Goal: Task Accomplishment & Management: Manage account settings

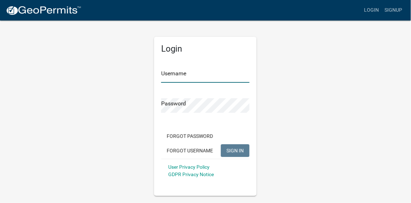
type input "kjhouse"
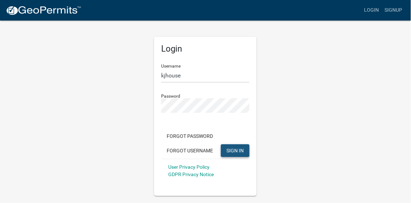
click at [241, 150] on span "SIGN IN" at bounding box center [235, 150] width 17 height 6
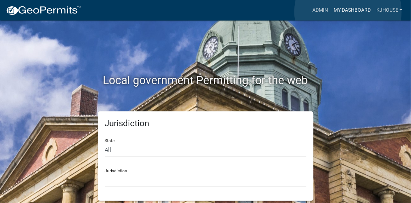
click at [348, 12] on link "My Dashboard" at bounding box center [352, 10] width 43 height 13
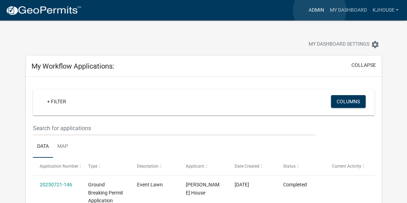
click at [319, 10] on link "Admin" at bounding box center [315, 10] width 21 height 13
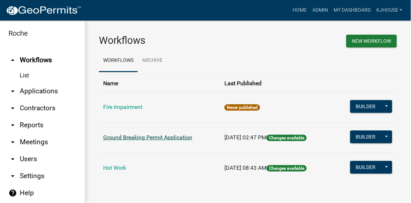
click at [150, 139] on link "Ground Breaking Permit Application" at bounding box center [147, 137] width 89 height 7
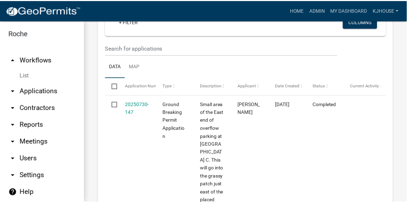
scroll to position [322, 0]
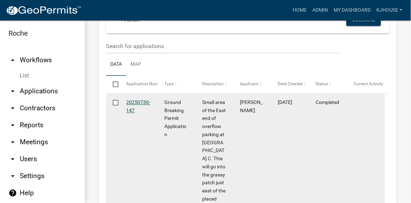
click at [132, 104] on link "20250730-147" at bounding box center [139, 107] width 24 height 14
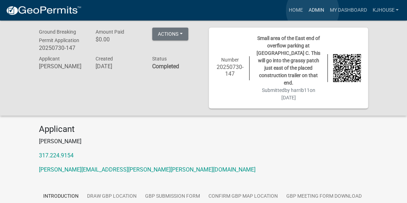
click at [312, 11] on link "Admin" at bounding box center [315, 10] width 21 height 13
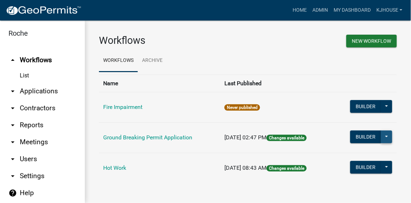
click at [390, 134] on button at bounding box center [386, 137] width 11 height 13
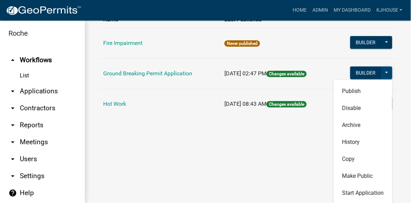
scroll to position [65, 0]
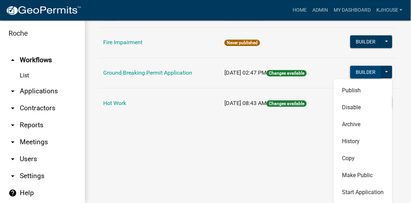
click at [370, 72] on button "Builder" at bounding box center [366, 72] width 31 height 13
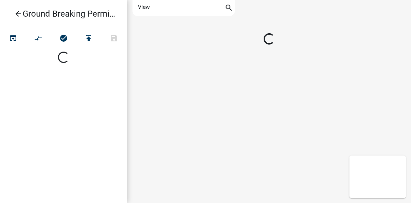
select select "1"
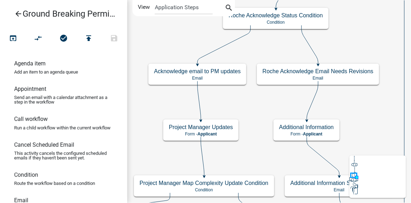
click at [18, 13] on icon "arrow_back" at bounding box center [18, 15] width 8 height 10
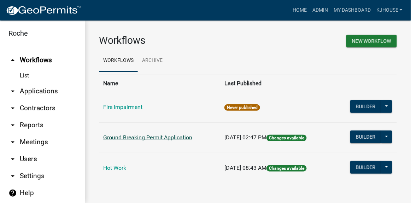
click at [108, 138] on link "Ground Breaking Permit Application" at bounding box center [147, 137] width 89 height 7
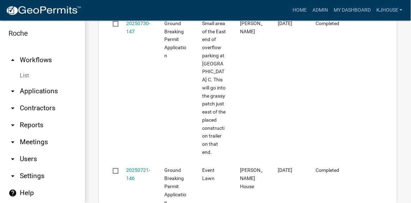
scroll to position [322, 0]
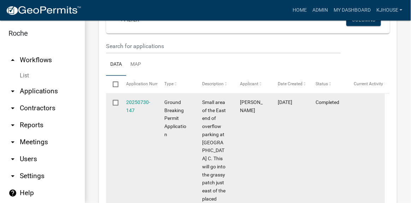
click at [115, 103] on input "checkbox" at bounding box center [115, 102] width 5 height 5
checkbox input "false"
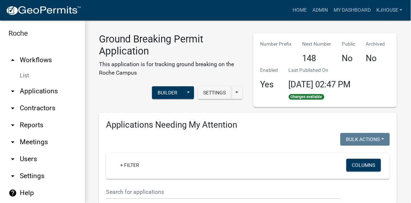
scroll to position [0, 0]
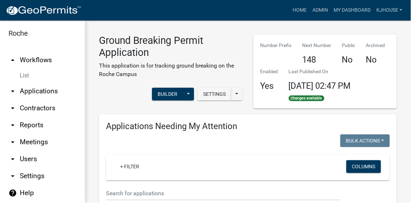
click at [14, 91] on icon "arrow_drop_down" at bounding box center [12, 91] width 8 height 8
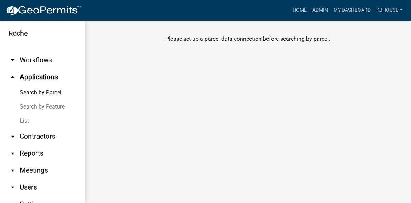
click at [14, 59] on icon "arrow_drop_down" at bounding box center [12, 60] width 8 height 8
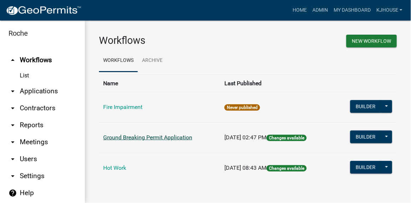
click at [108, 139] on link "Ground Breaking Permit Application" at bounding box center [147, 137] width 89 height 7
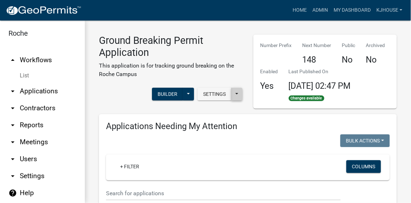
click at [236, 94] on button at bounding box center [236, 94] width 11 height 13
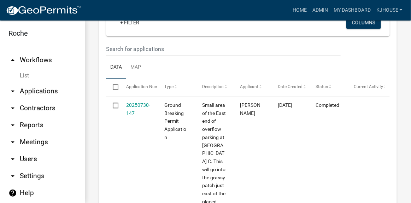
scroll to position [289, 0]
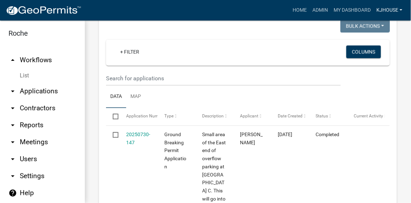
click at [389, 10] on link "kjhouse" at bounding box center [390, 10] width 32 height 13
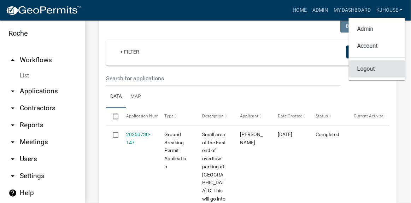
click at [369, 69] on link "Logout" at bounding box center [377, 68] width 57 height 17
